Goal: Task Accomplishment & Management: Manage account settings

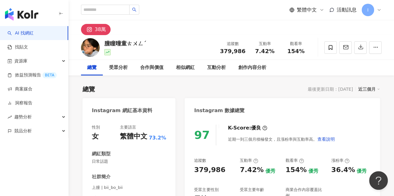
click at [377, 9] on icon at bounding box center [378, 9] width 5 height 5
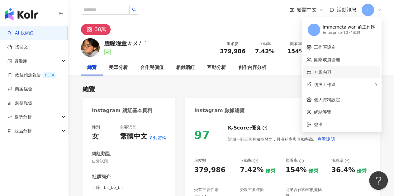
click at [331, 75] on link "方案內容" at bounding box center [322, 72] width 17 height 5
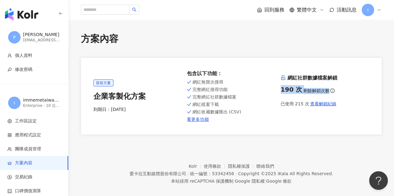
drag, startPoint x: 278, startPoint y: 92, endPoint x: 336, endPoint y: 95, distance: 58.3
click at [335, 95] on div "當前方案 企業客製化方案 到期日： [DATE] 包含以下功能 ： 網紅無限次搜尋 完整網紅搜尋功能 完整網紅社群數據檔案 網紅檔案下載 網紅收藏數據匯出 (…" at bounding box center [230, 96] width 275 height 52
click at [340, 118] on div "當前方案 企業客製化方案 到期日： [DATE] 包含以下功能 ： 網紅無限次搜尋 完整網紅搜尋功能 完整網紅社群數據檔案 網紅檔案下載 網紅收藏數據匯出 (…" at bounding box center [230, 96] width 275 height 52
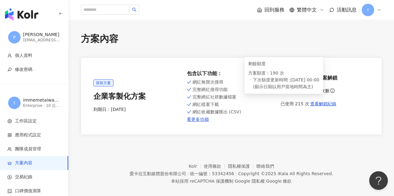
click at [330, 89] on icon "info-circle" at bounding box center [332, 91] width 4 height 4
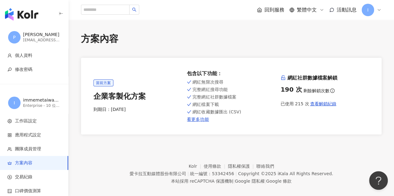
click at [316, 130] on div "當前方案 企業客製化方案 到期日： [DATE] 包含以下功能 ： 網紅無限次搜尋 完整網紅搜尋功能 完整網紅社群數據檔案 網紅檔案下載 網紅收藏數據匯出 (…" at bounding box center [231, 96] width 300 height 77
drag, startPoint x: 309, startPoint y: 105, endPoint x: 322, endPoint y: 106, distance: 12.5
click at [322, 106] on div "當前方案 企業客製化方案 到期日： [DATE] 包含以下功能 ： 網紅無限次搜尋 完整網紅搜尋功能 完整網紅社群數據檔案 網紅檔案下載 網紅收藏數據匯出 (…" at bounding box center [230, 96] width 275 height 52
click at [318, 110] on div at bounding box center [318, 110] width 0 height 0
click at [346, 113] on div "網紅社群數據檔案解鎖 190 次 剩餘解鎖次數 已使用 215 次 查看解鎖紀錄" at bounding box center [324, 96] width 88 height 43
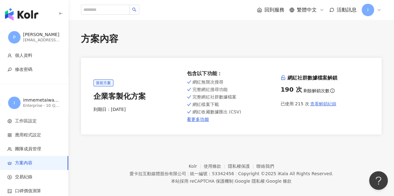
click at [324, 105] on span "查看解鎖紀錄" at bounding box center [323, 103] width 26 height 5
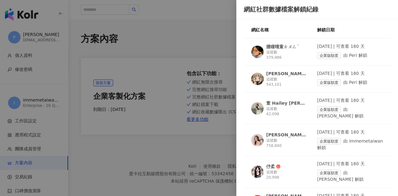
click at [206, 36] on div at bounding box center [199, 98] width 398 height 196
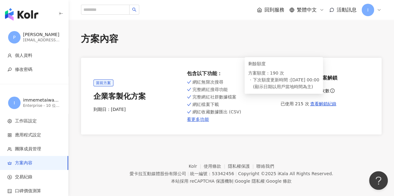
click at [330, 93] on icon "info-circle" at bounding box center [332, 91] width 4 height 4
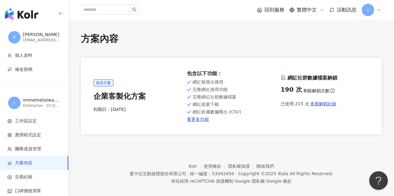
click at [330, 91] on icon "info-circle" at bounding box center [332, 91] width 4 height 4
click at [265, 140] on footer "Kolr 使用條款 隱私權保護 聯絡我們 愛[PERSON_NAME]互動媒體股份有限公司 | 統一編號：53342456 | Copyright © 202…" at bounding box center [230, 169] width 325 height 69
